Goal: Answer question/provide support: Share knowledge or assist other users

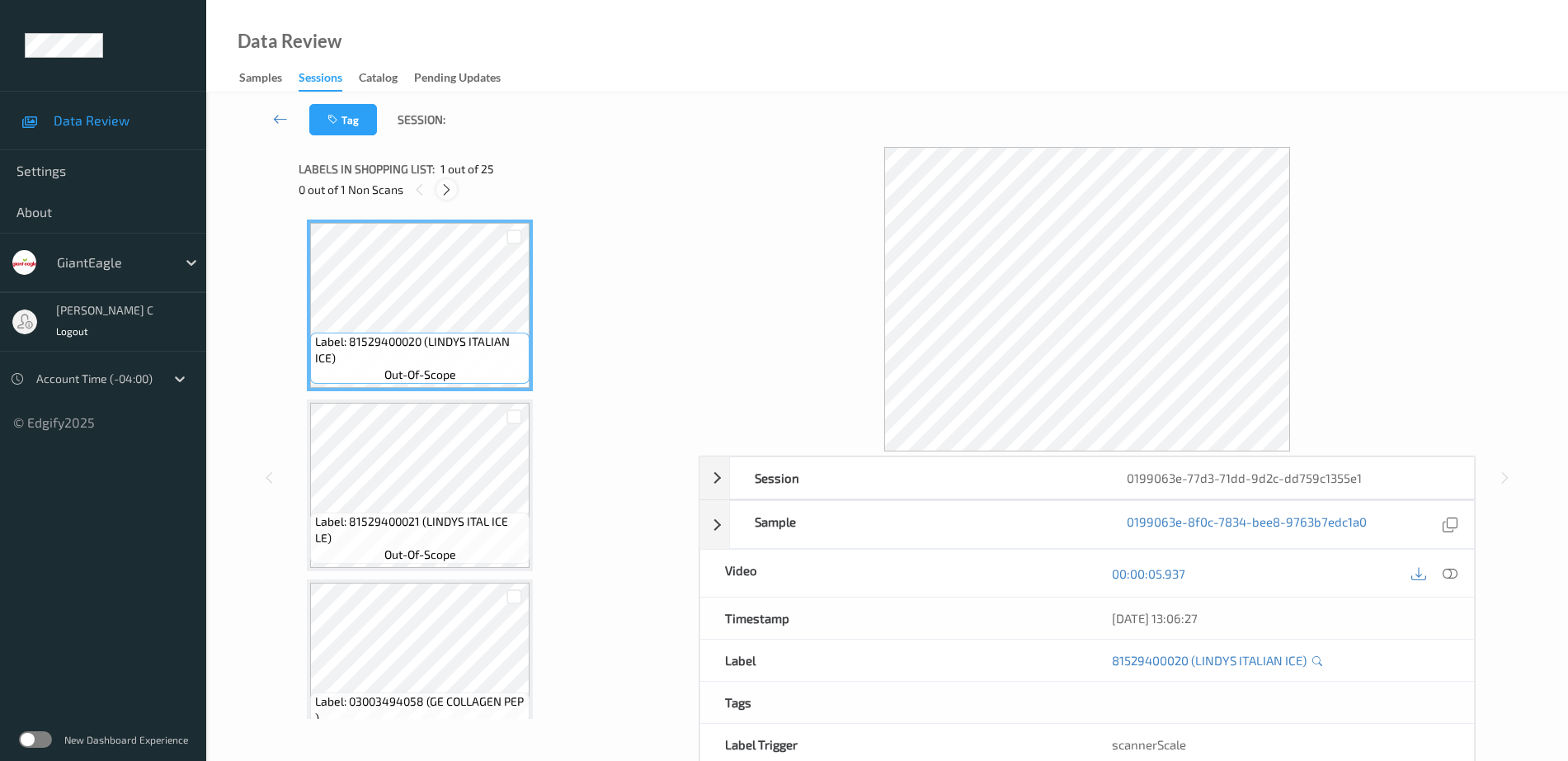
click at [445, 186] on icon at bounding box center [447, 189] width 14 height 15
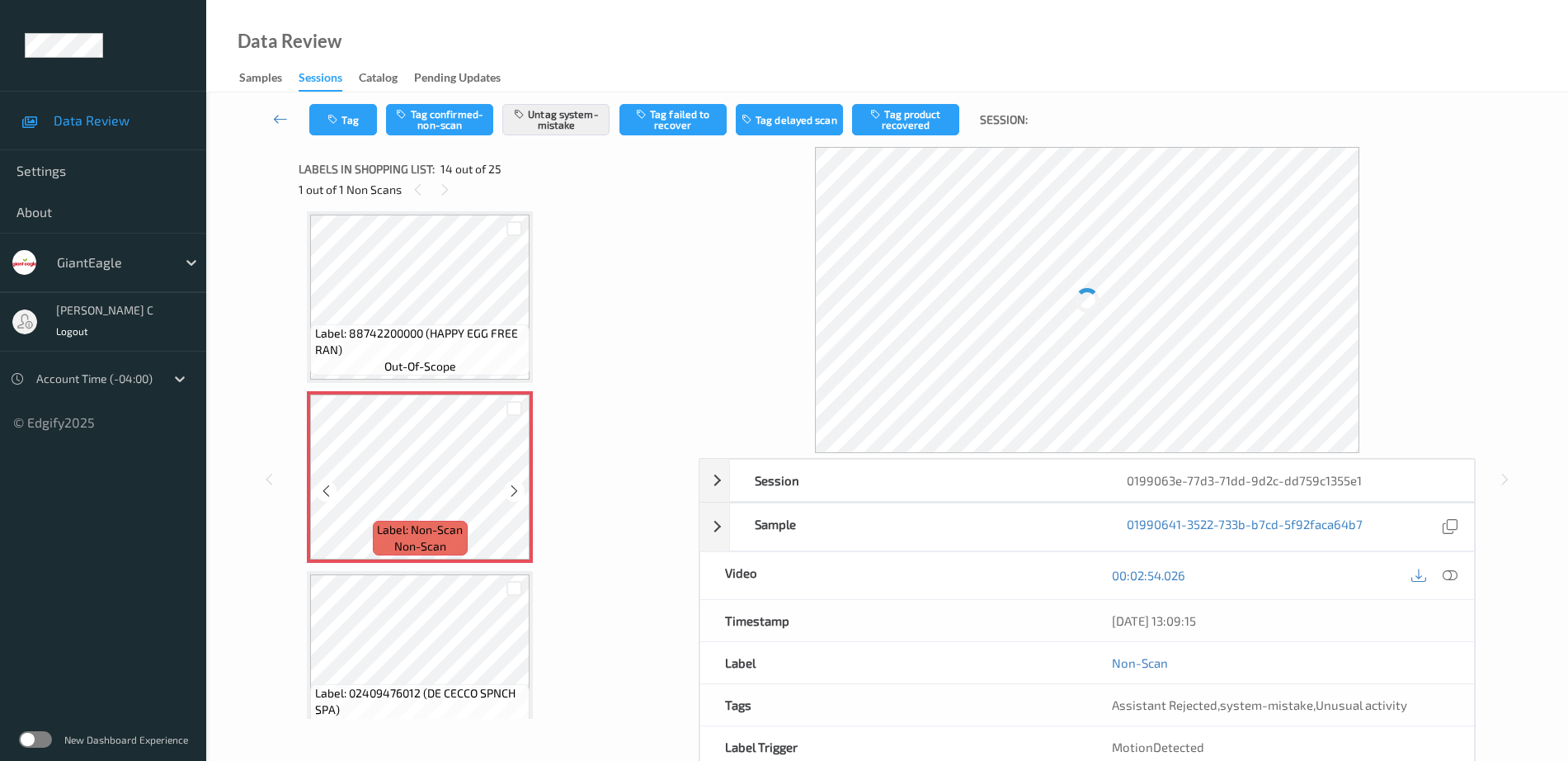
click at [456, 530] on span "Label: Non-Scan" at bounding box center [419, 529] width 86 height 17
click at [512, 490] on icon at bounding box center [514, 490] width 14 height 15
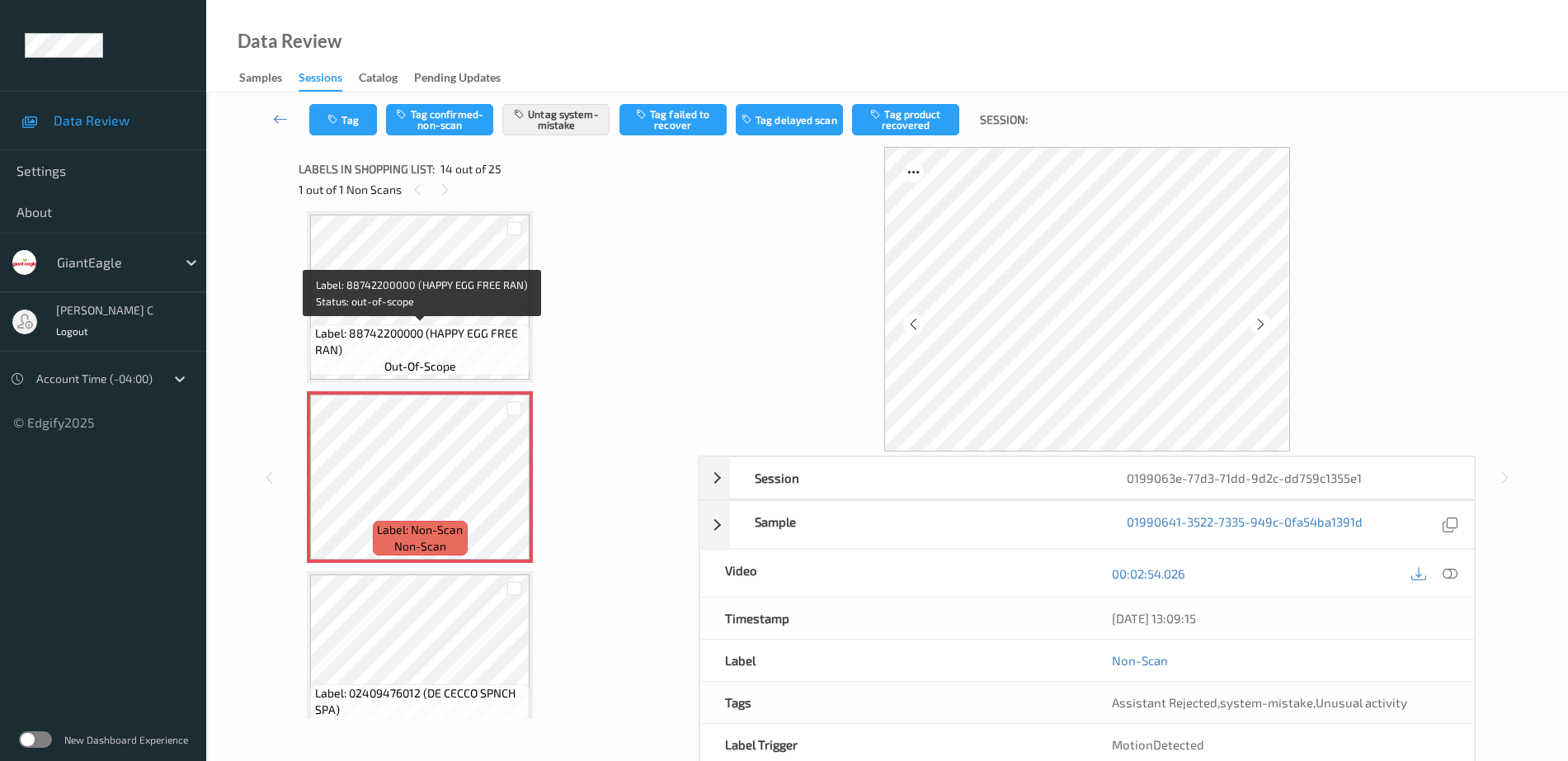
click at [458, 338] on span "Label: 88742200000 (HAPPY EGG FREE RAN)" at bounding box center [420, 341] width 211 height 33
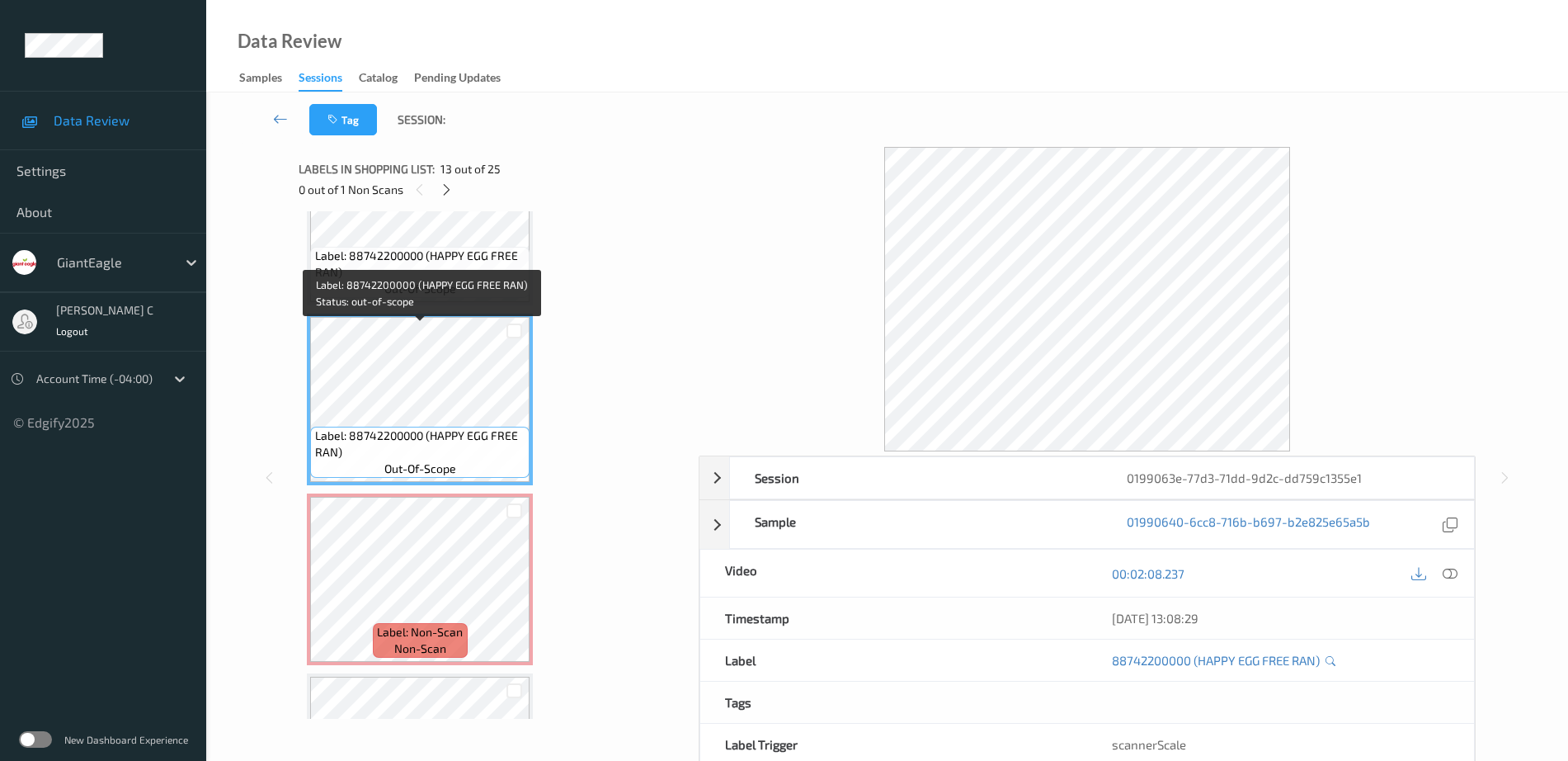
scroll to position [2063, 0]
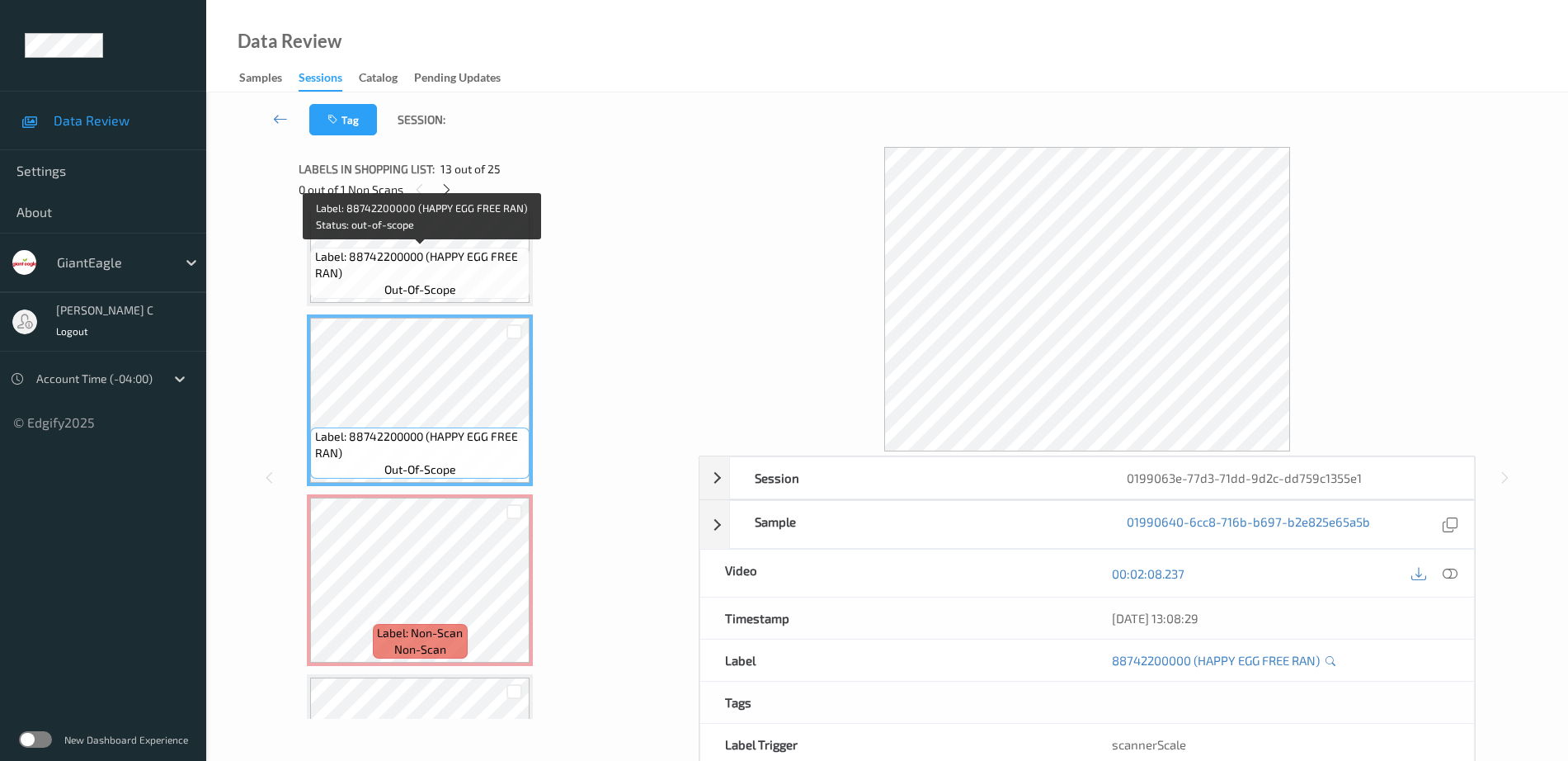
click at [456, 256] on span "Label: 88742200000 (HAPPY EGG FREE RAN)" at bounding box center [420, 265] width 211 height 33
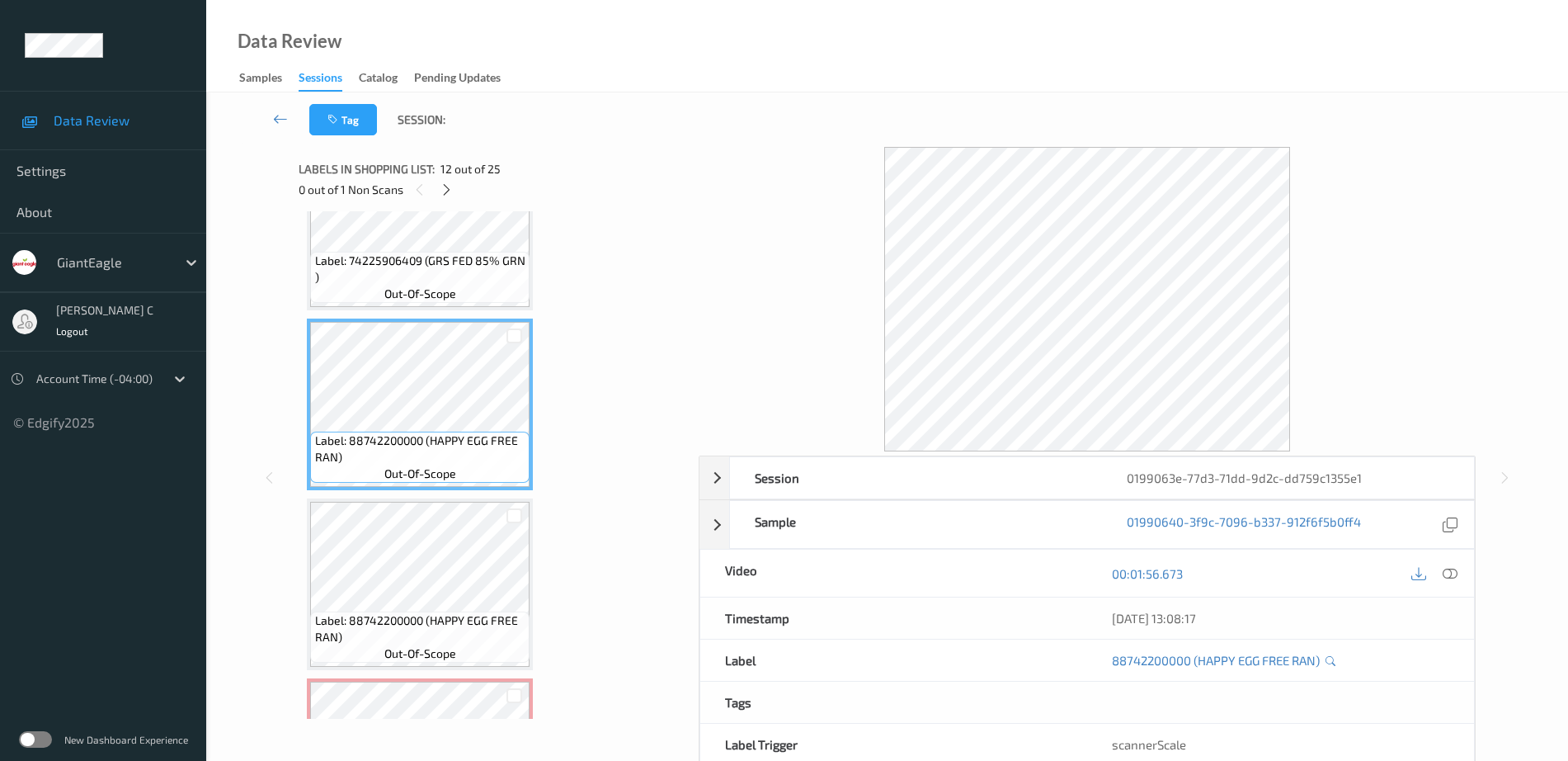
scroll to position [1857, 0]
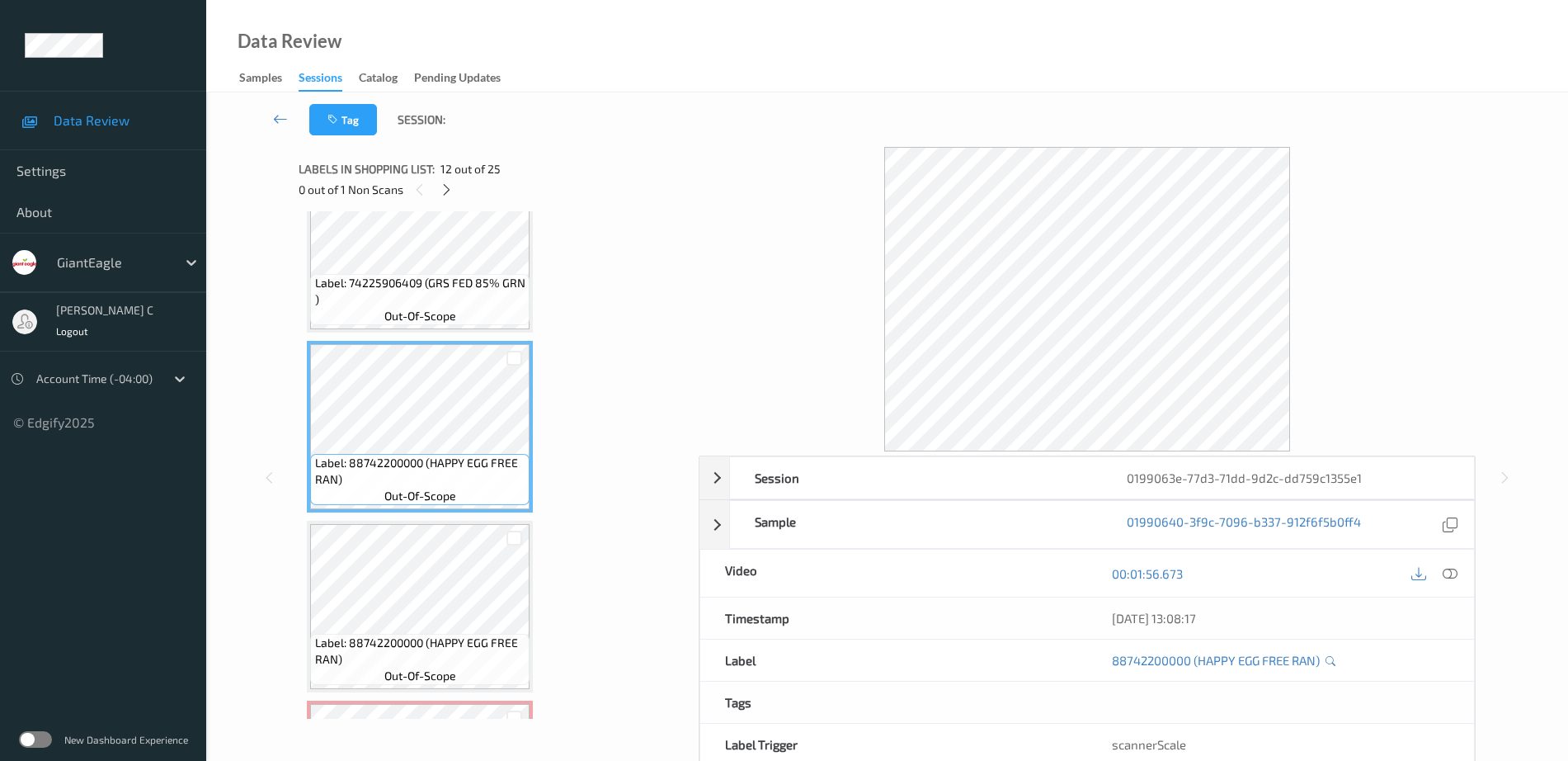
click at [446, 320] on span "out-of-scope" at bounding box center [420, 316] width 71 height 17
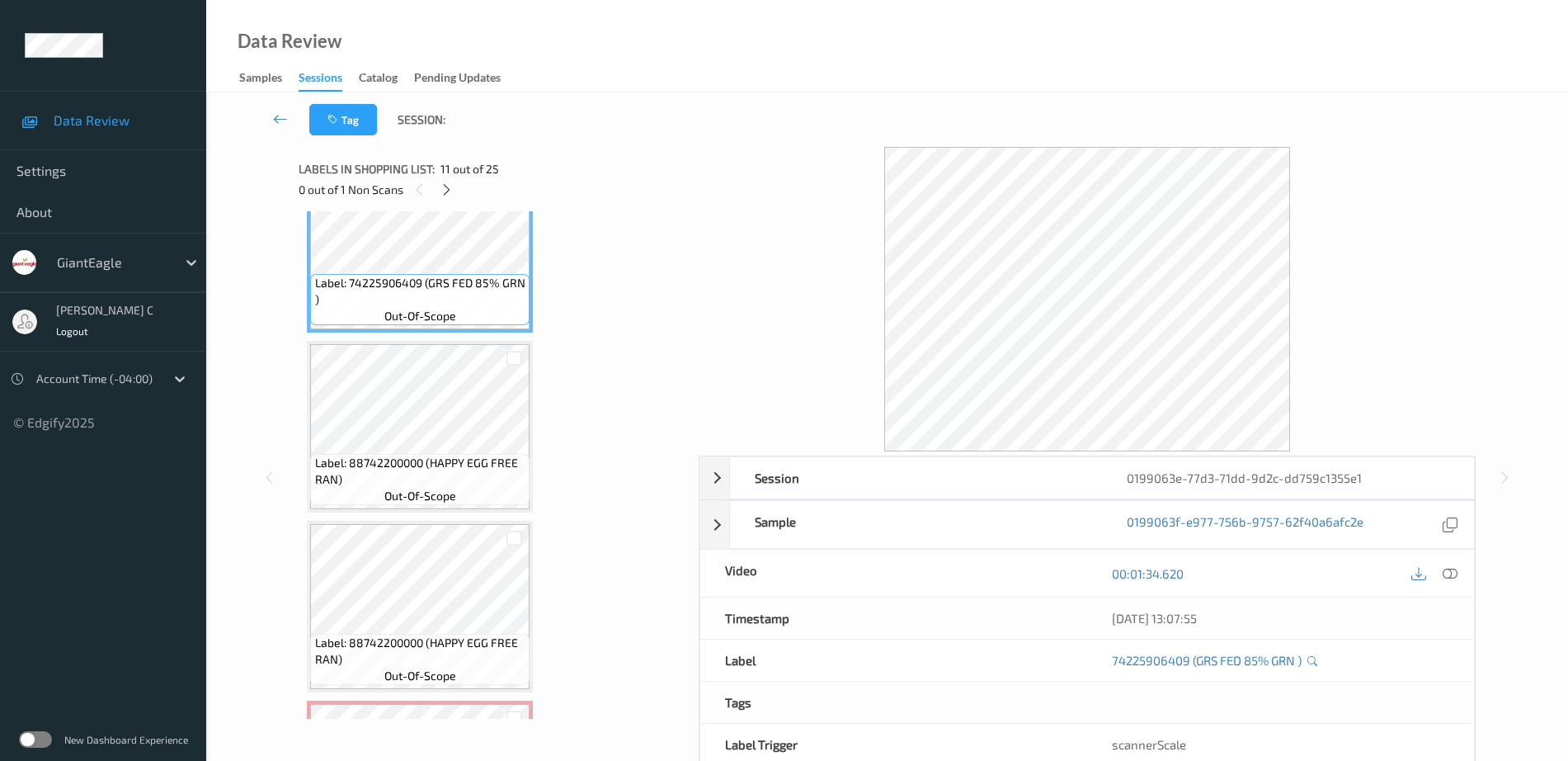
drag, startPoint x: 1448, startPoint y: 579, endPoint x: 1438, endPoint y: 597, distance: 20.6
click at [1449, 579] on icon at bounding box center [1449, 573] width 15 height 15
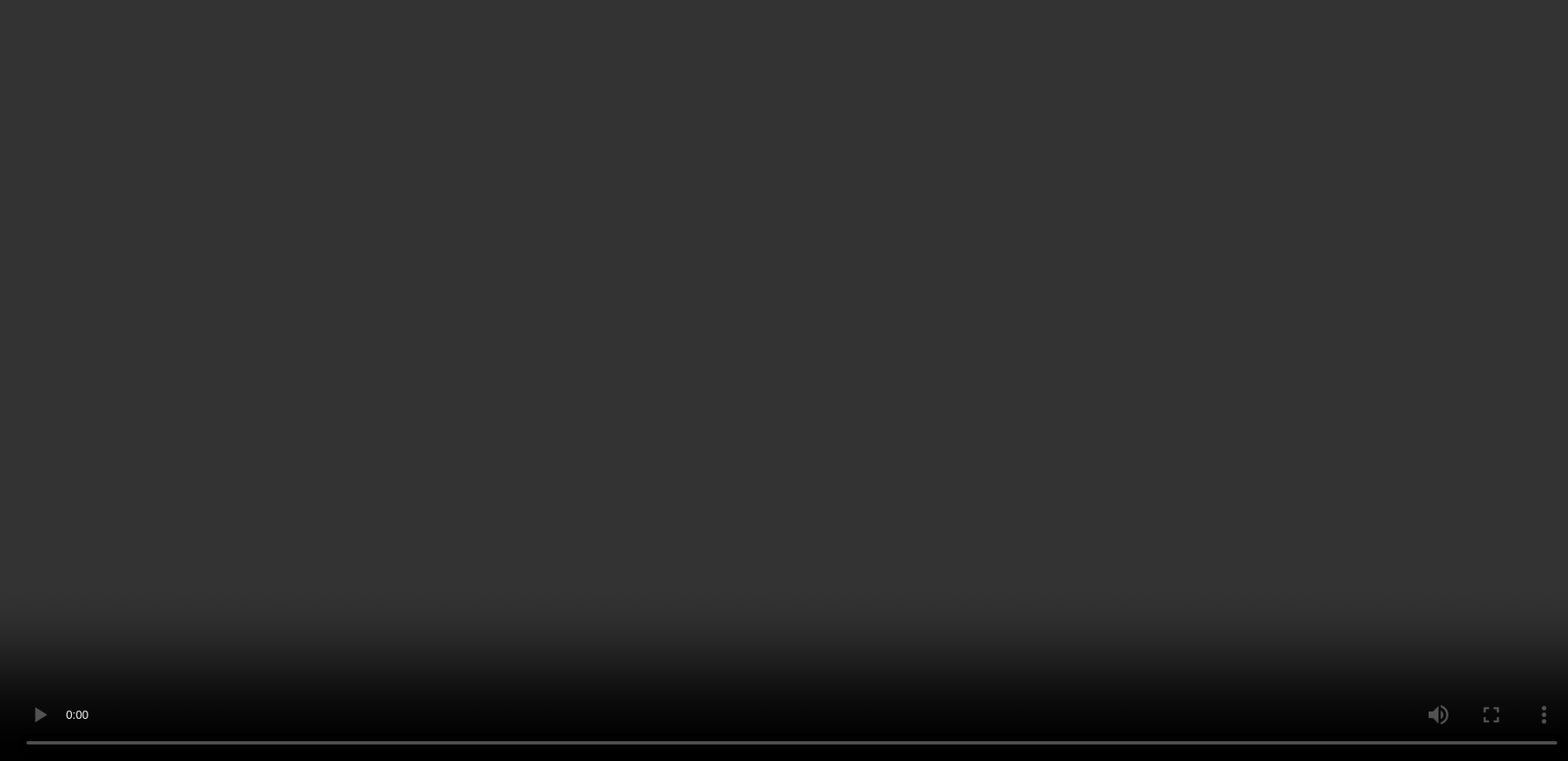
scroll to position [2166, 0]
